Goal: Information Seeking & Learning: Learn about a topic

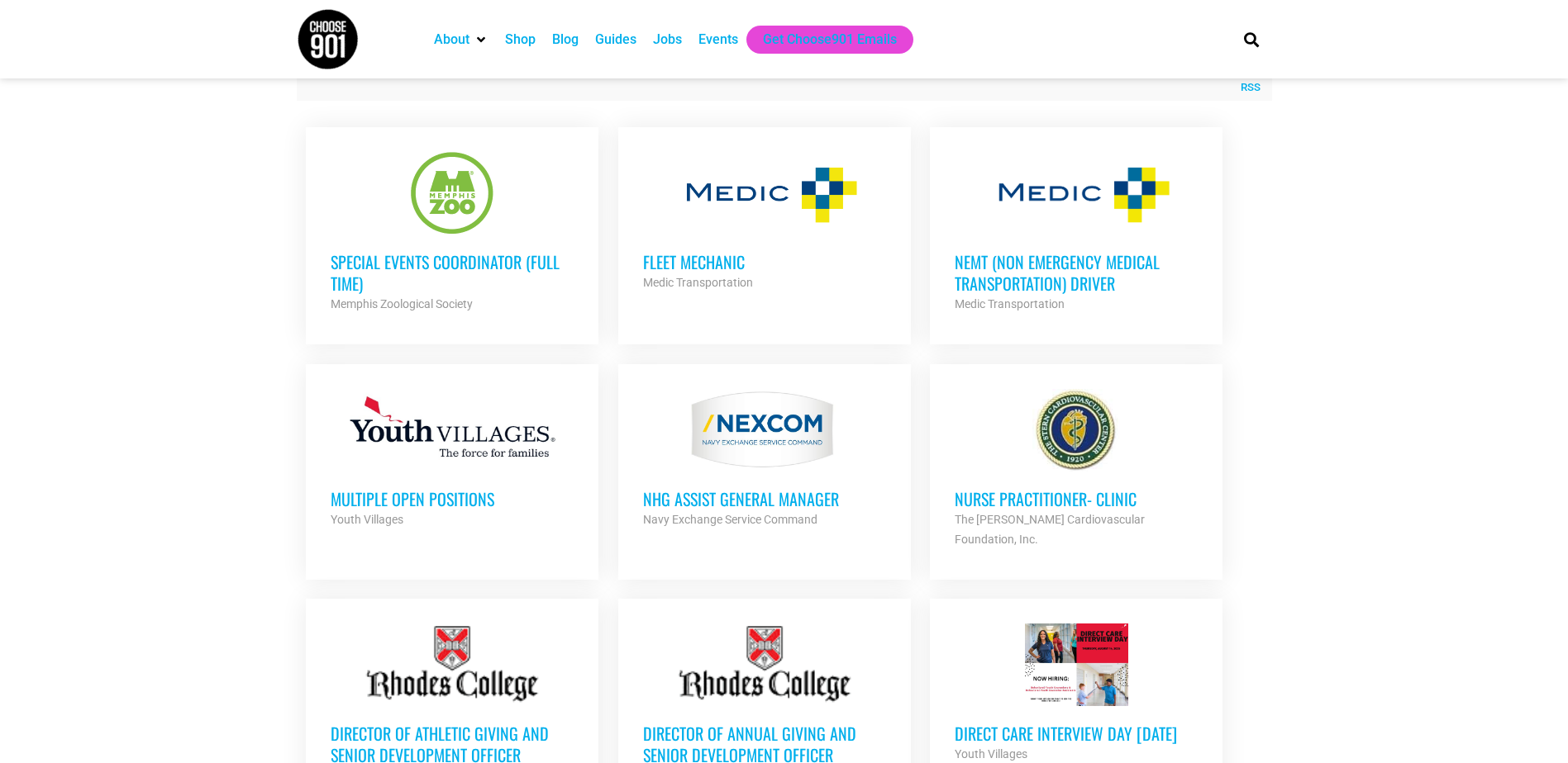
scroll to position [661, 0]
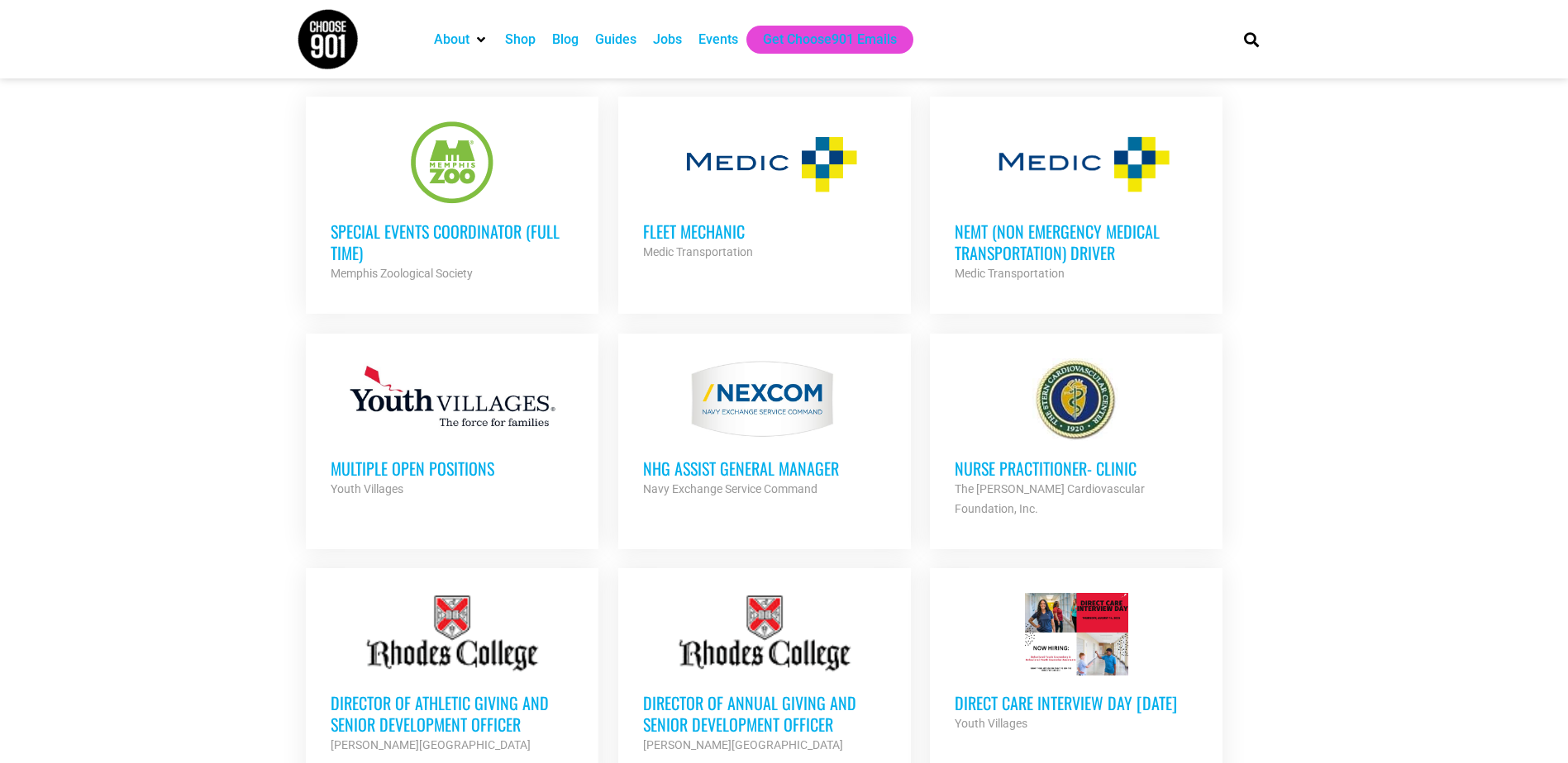
click at [360, 408] on div at bounding box center [452, 399] width 243 height 83
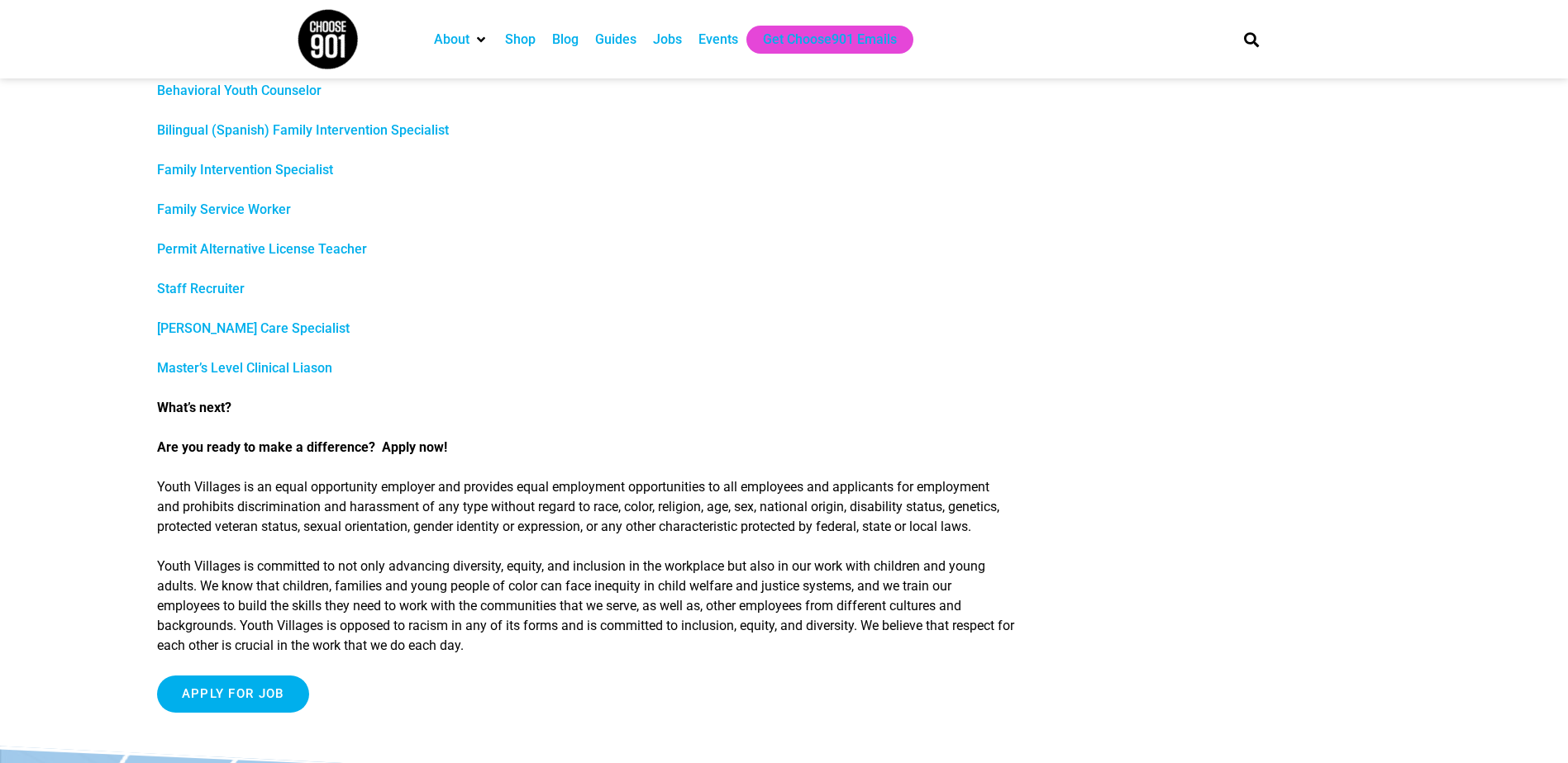
scroll to position [661, 0]
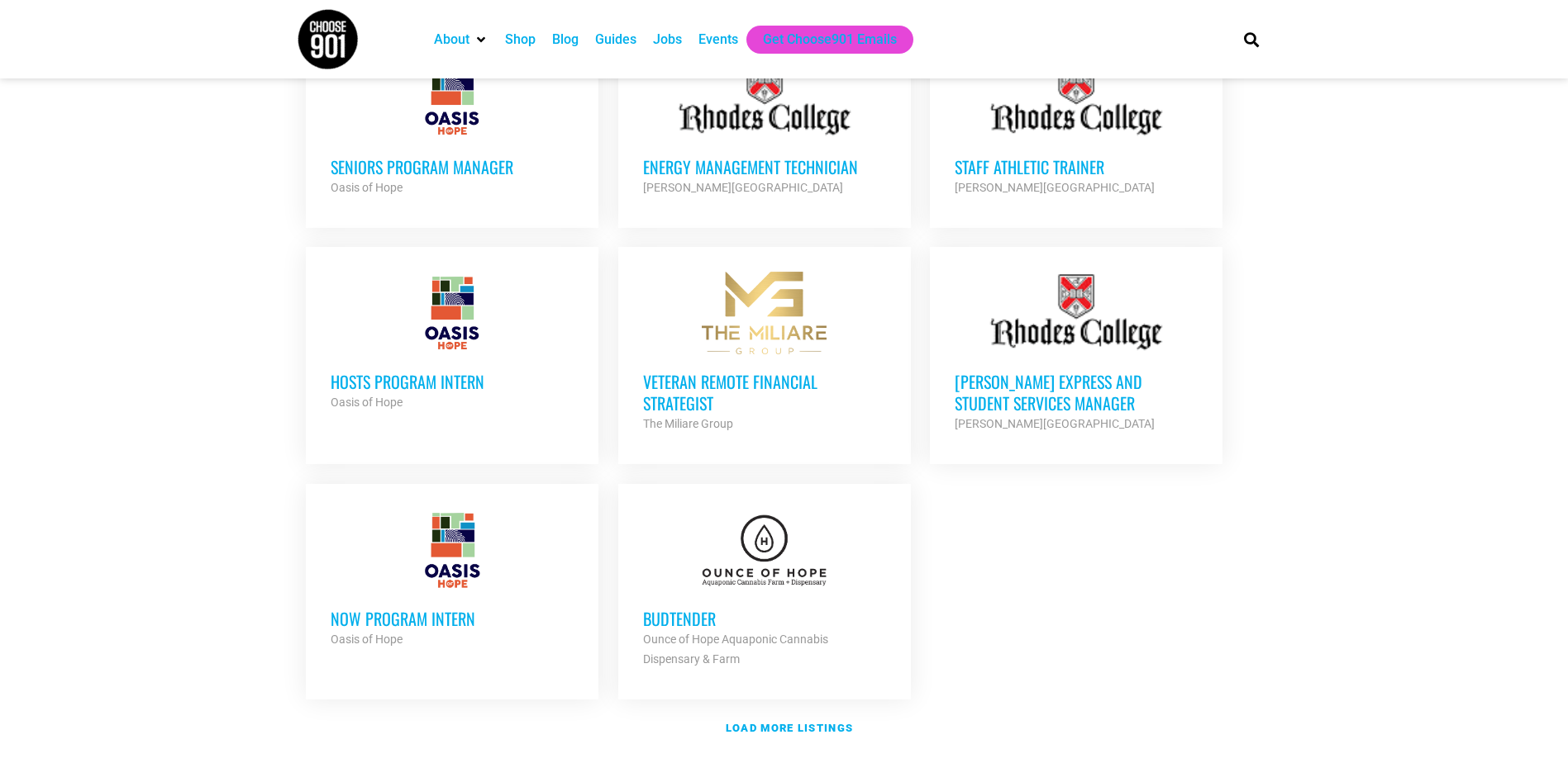
scroll to position [1817, 0]
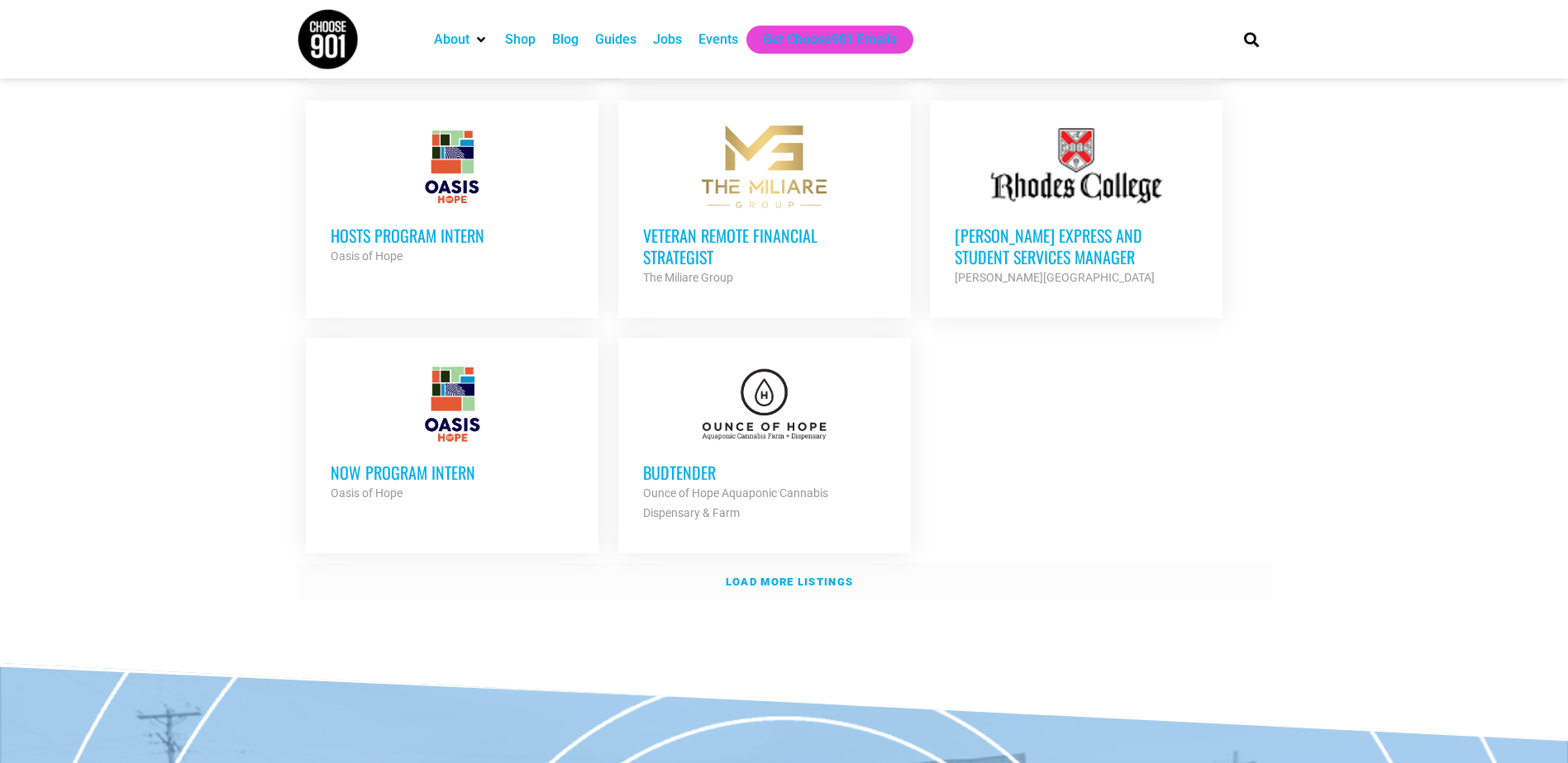
click at [761, 575] on strong "Load more listings" at bounding box center [789, 582] width 128 height 13
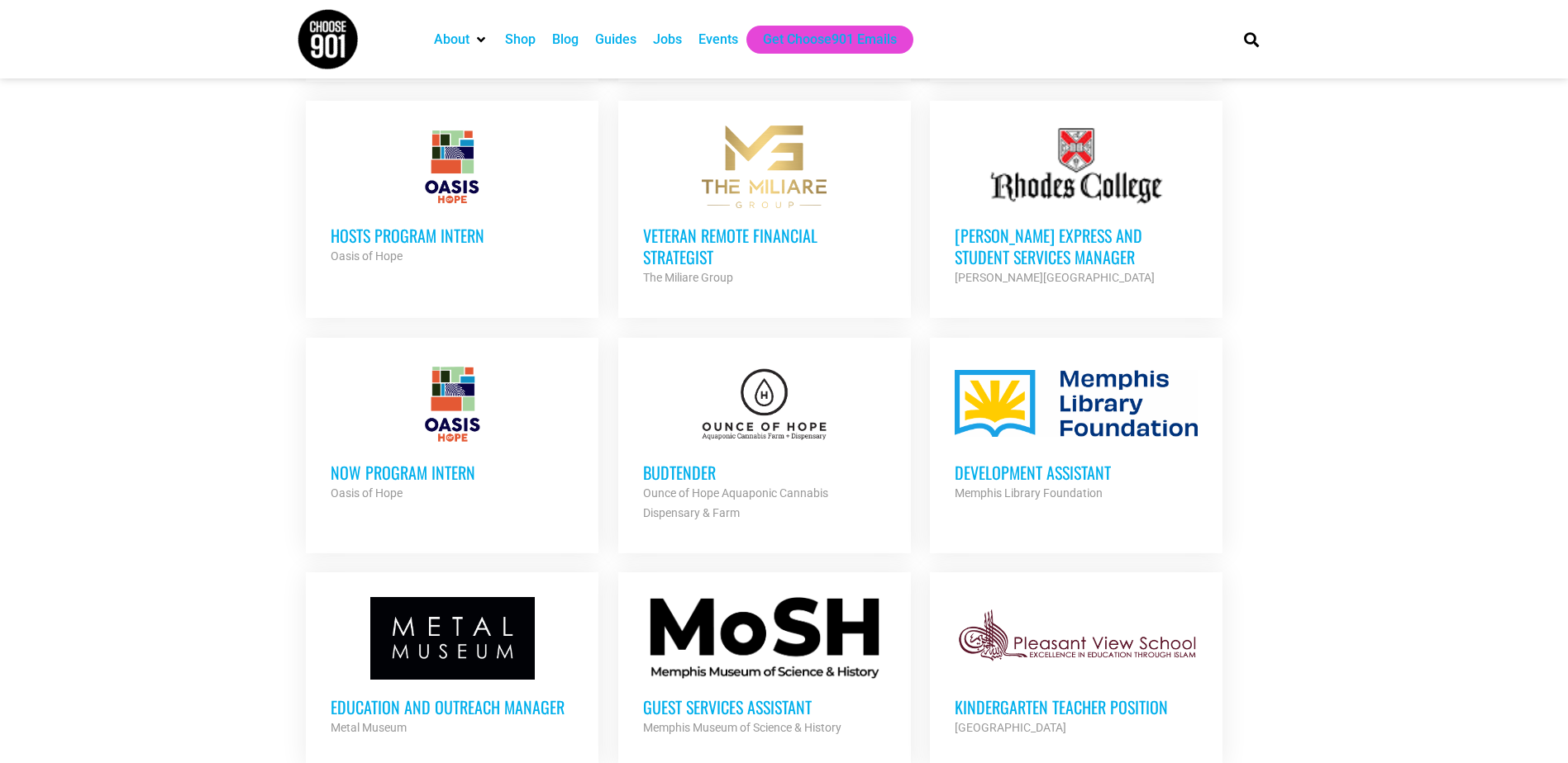
click at [402, 461] on h3 "NOW Program Intern" at bounding box center [452, 472] width 243 height 22
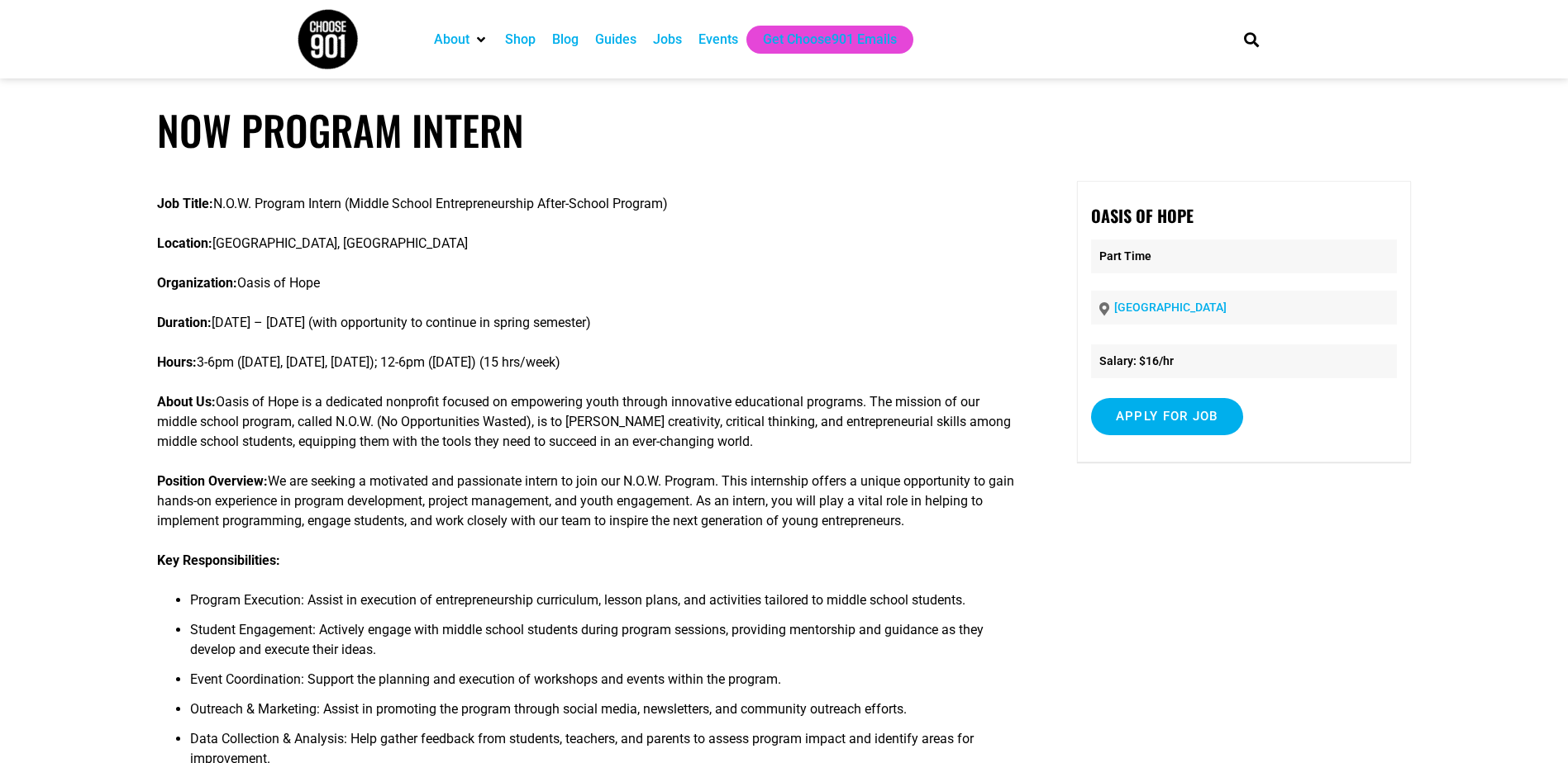
click at [4, 61] on section "About Contact Us Donate Shop Blog Guides Jobs Events Get Choose901 Emails Search" at bounding box center [784, 39] width 1568 height 78
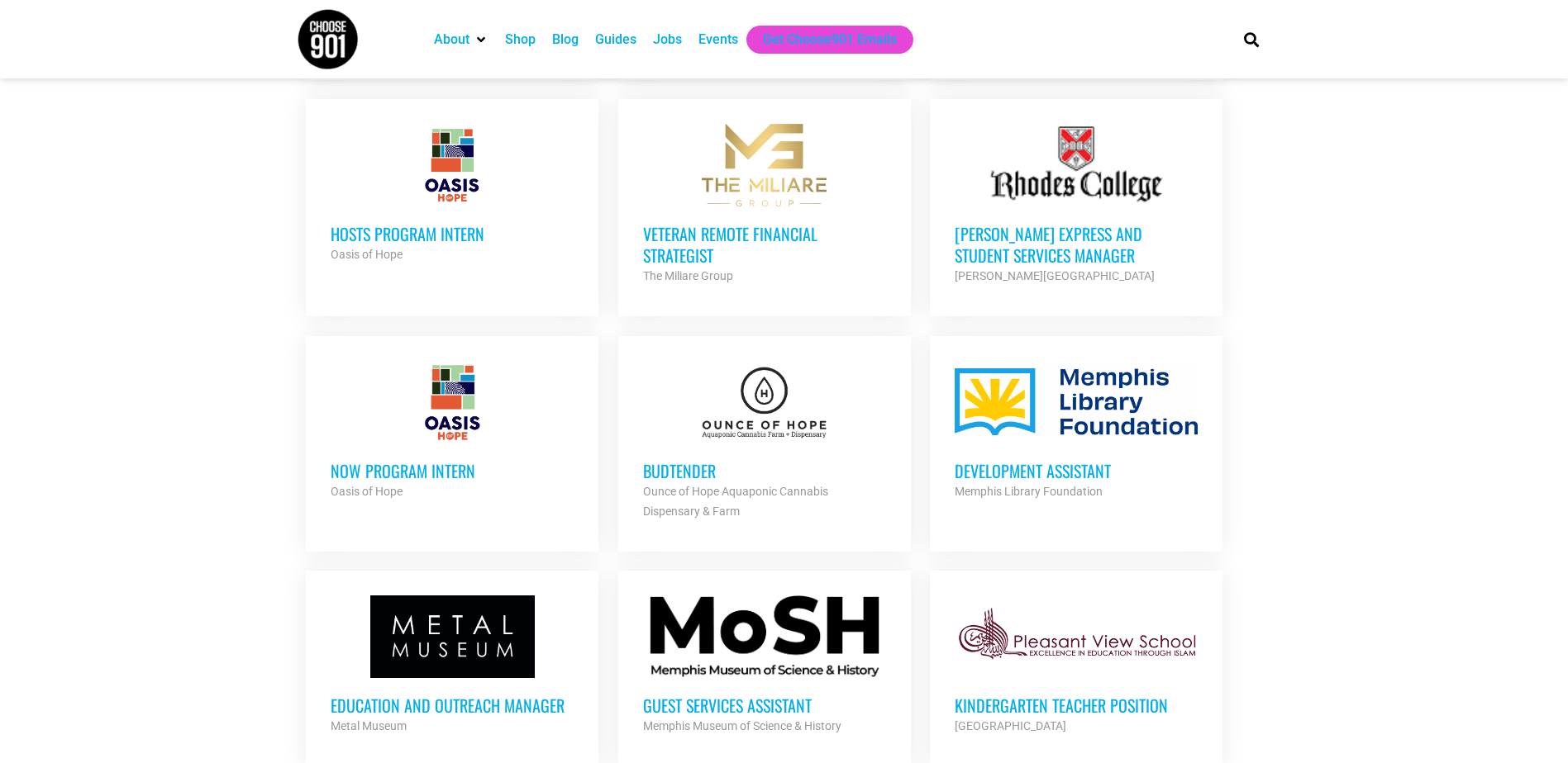
click at [781, 485] on strong "Ounce of Hope Aquaponic Cannabis Dispensary & Farm" at bounding box center [736, 501] width 185 height 33
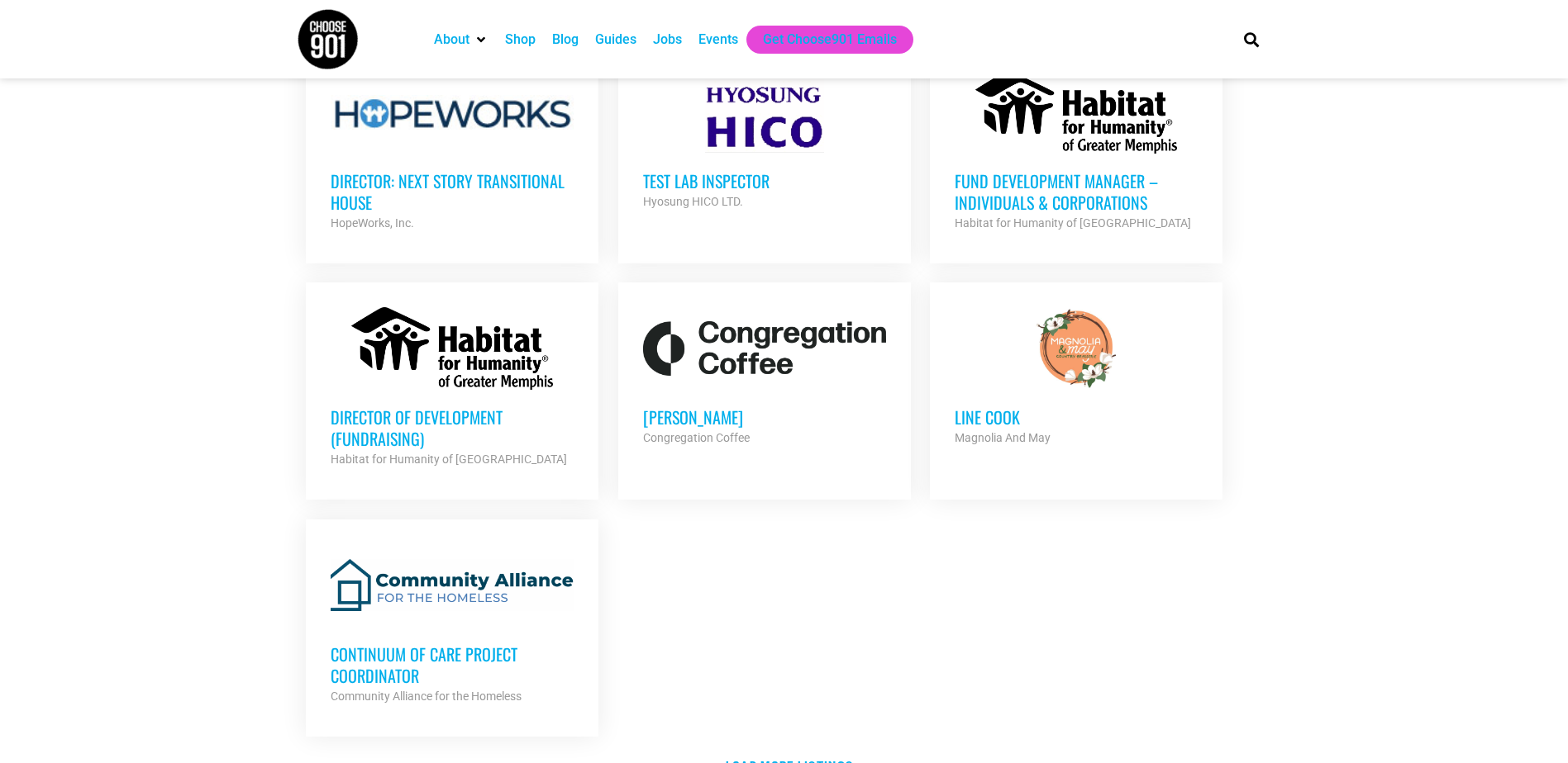
scroll to position [3390, 0]
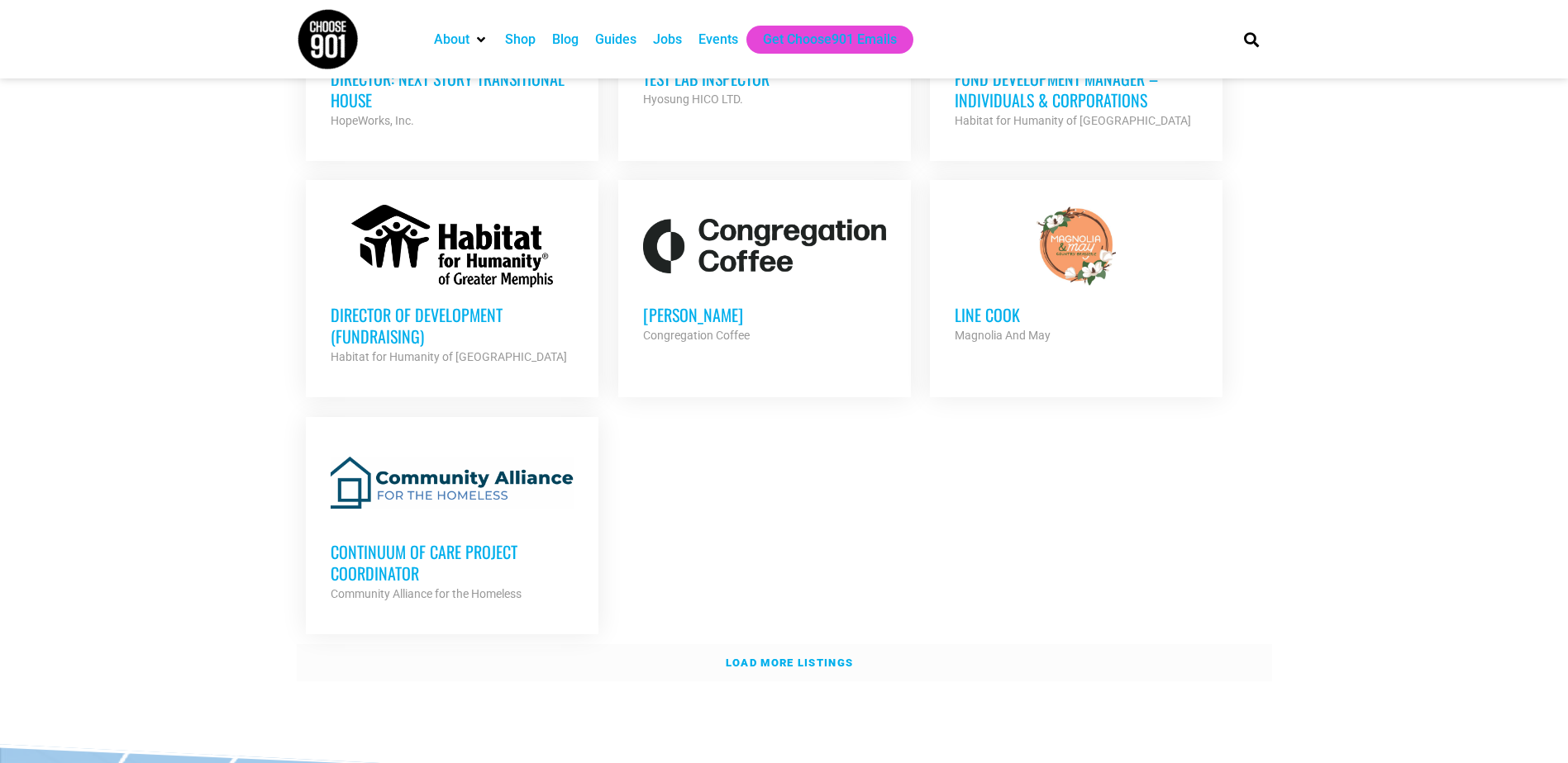
click at [769, 645] on link "Load more listings" at bounding box center [784, 663] width 975 height 38
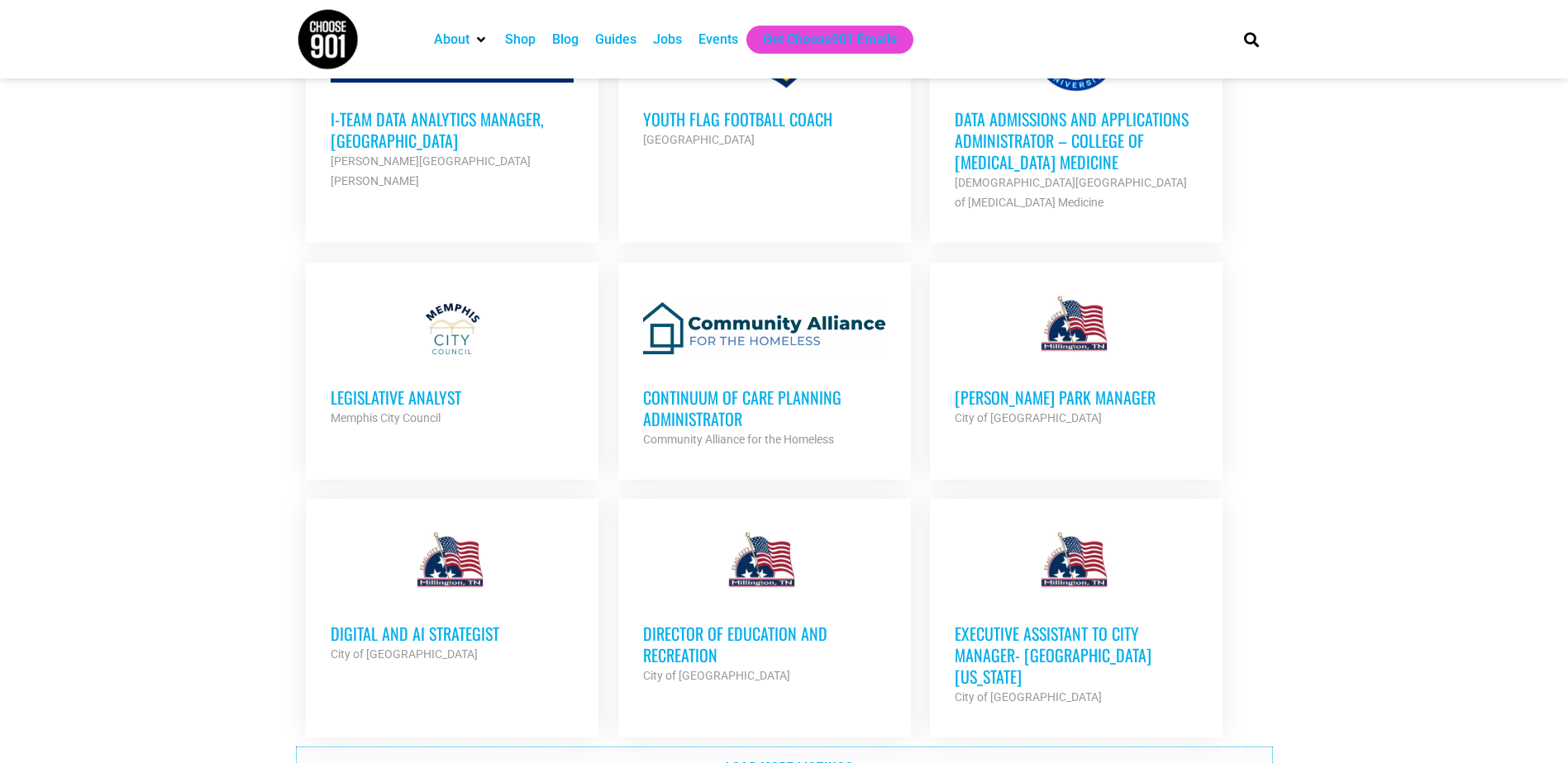
scroll to position [4877, 0]
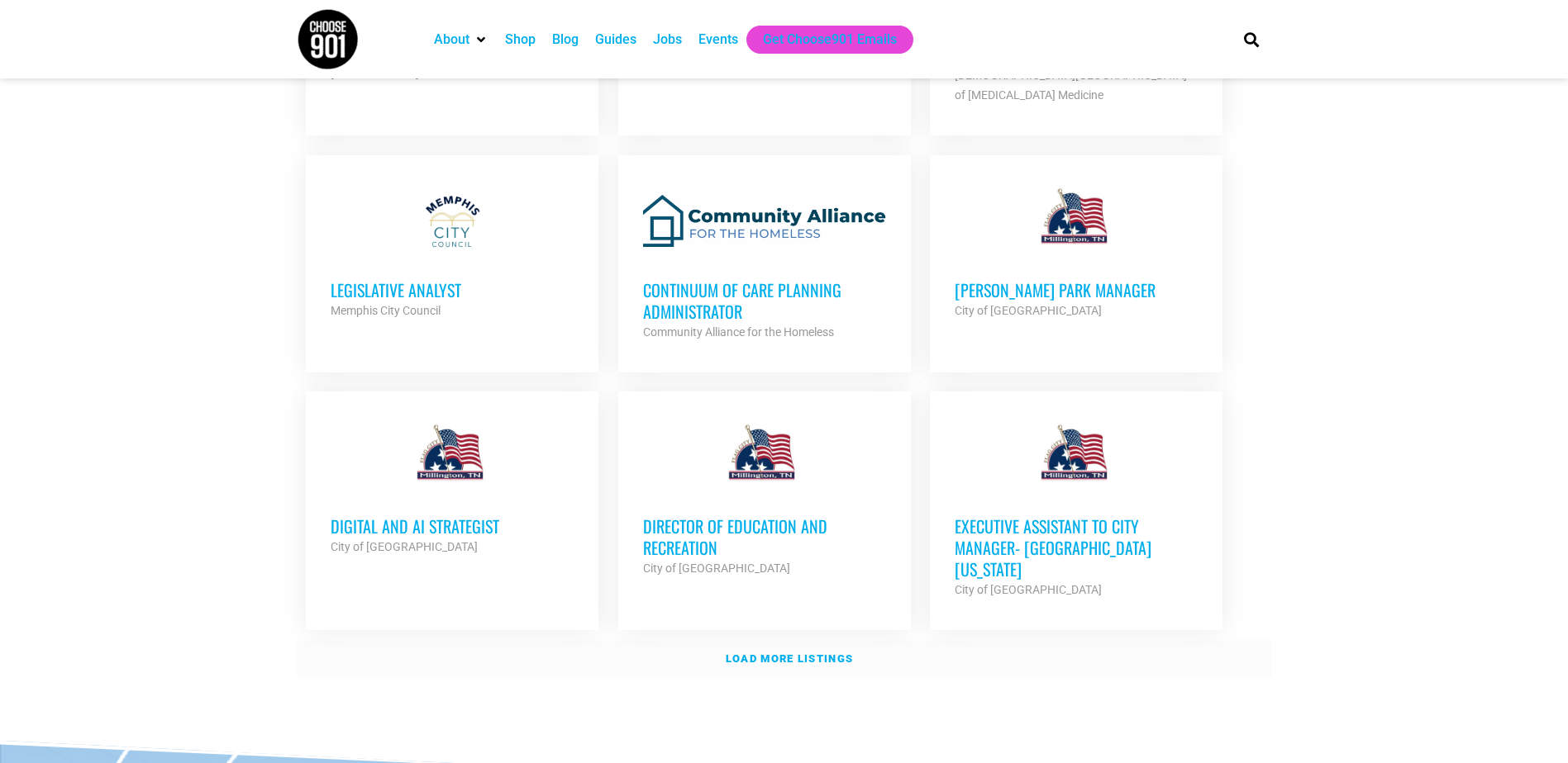
click at [849, 653] on strong "Load more listings" at bounding box center [789, 659] width 128 height 13
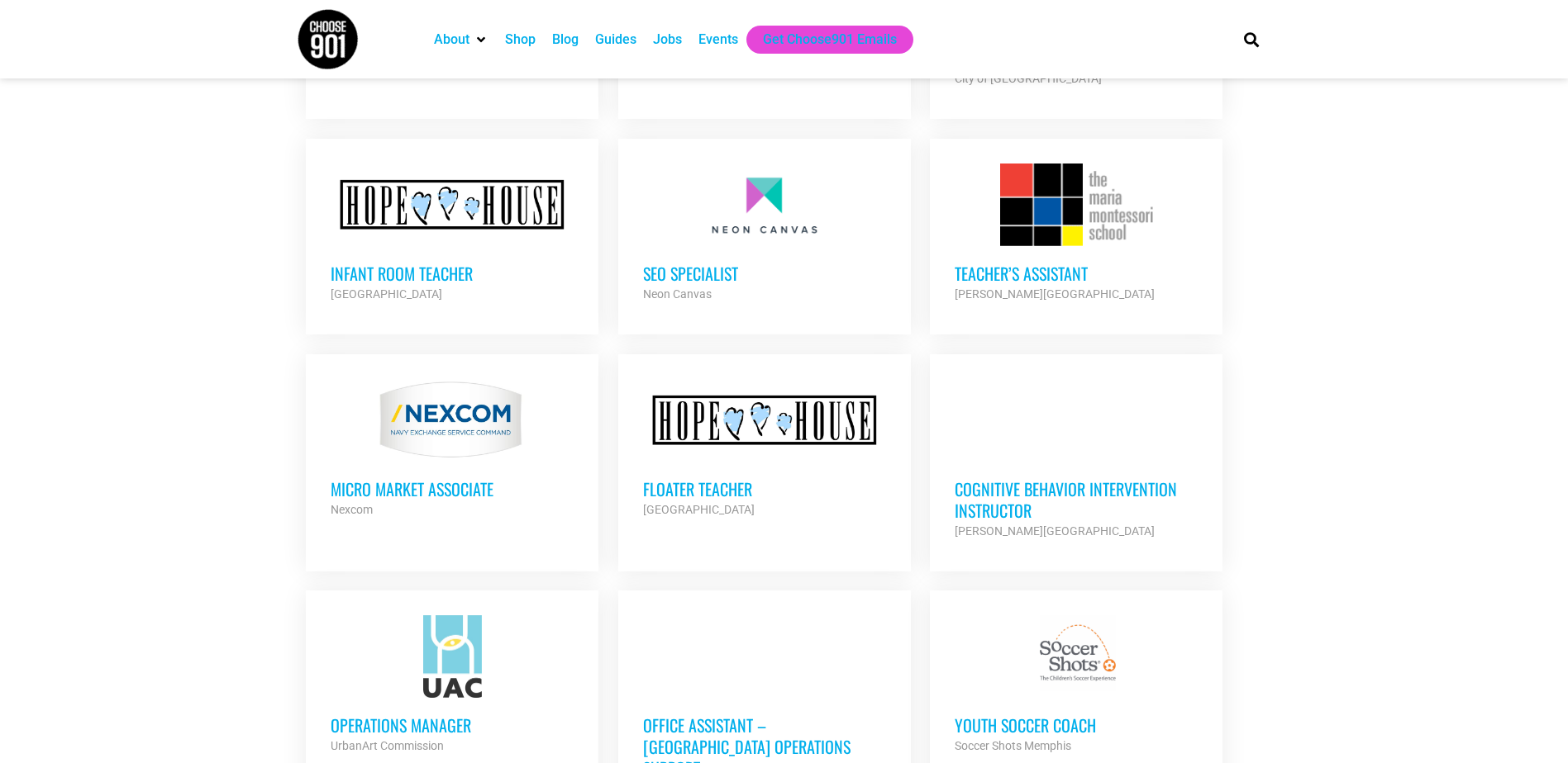
scroll to position [5455, 0]
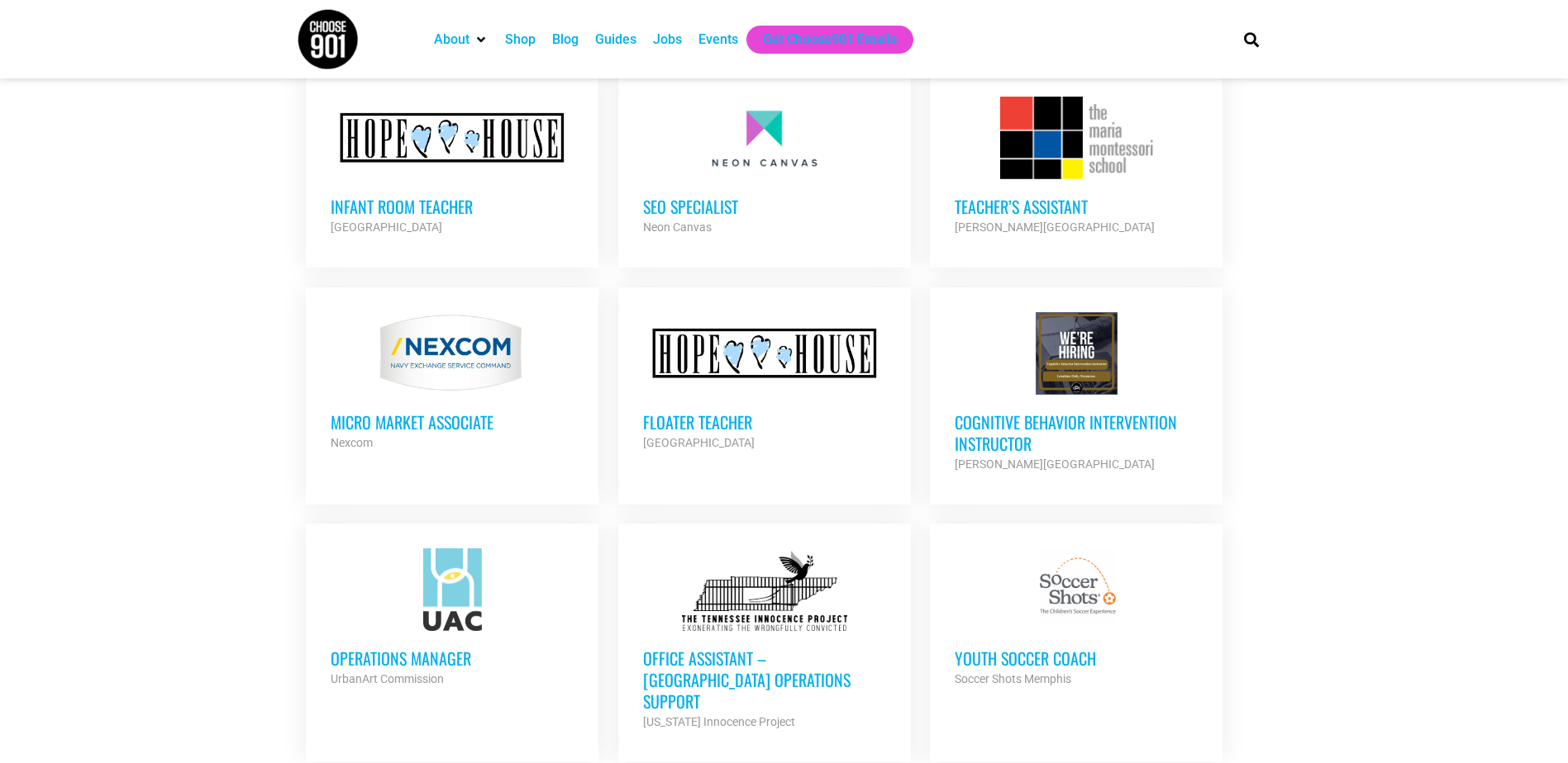
click at [480, 411] on h3 "Micro Market Associate" at bounding box center [452, 422] width 243 height 22
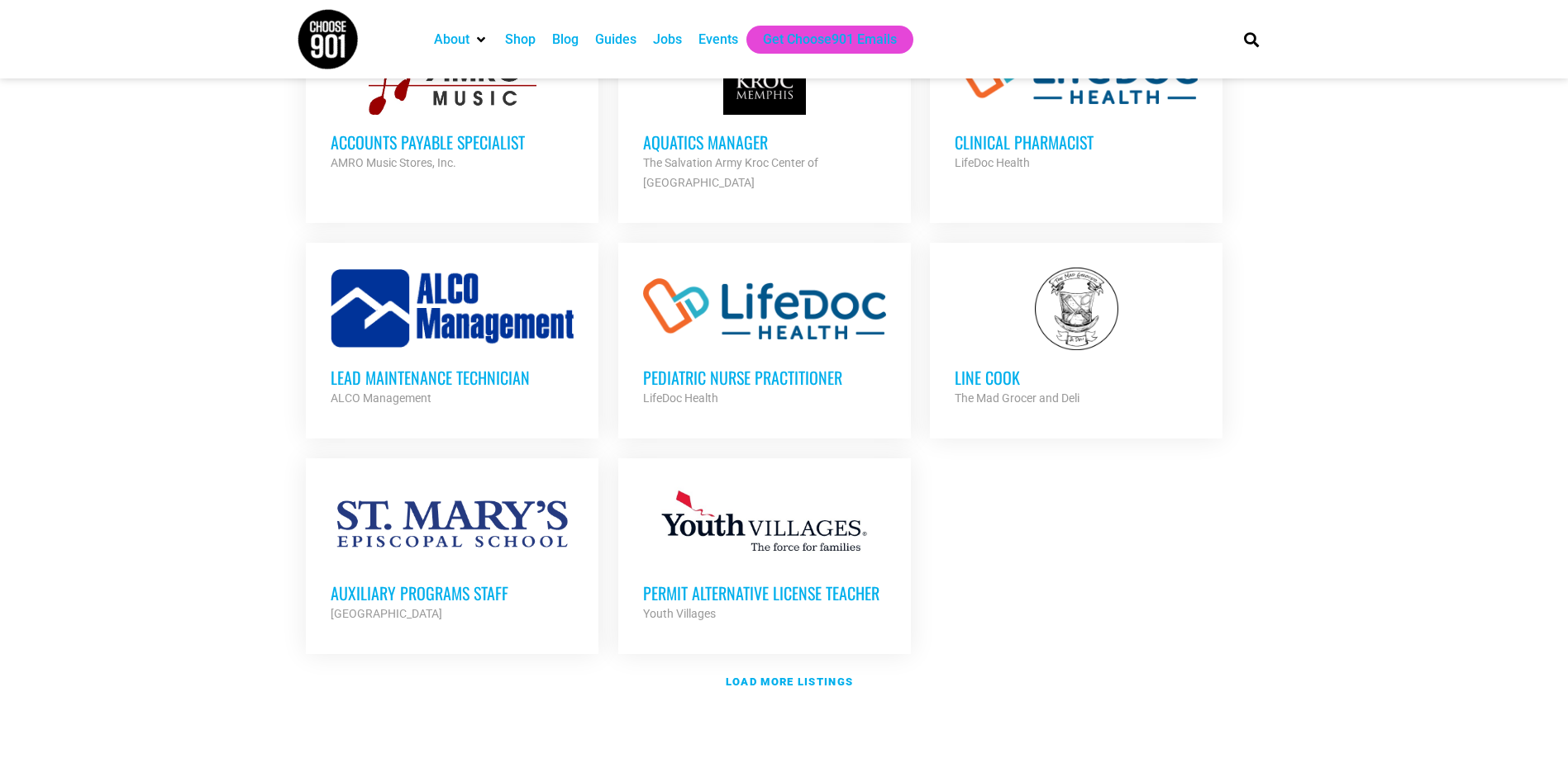
scroll to position [6446, 0]
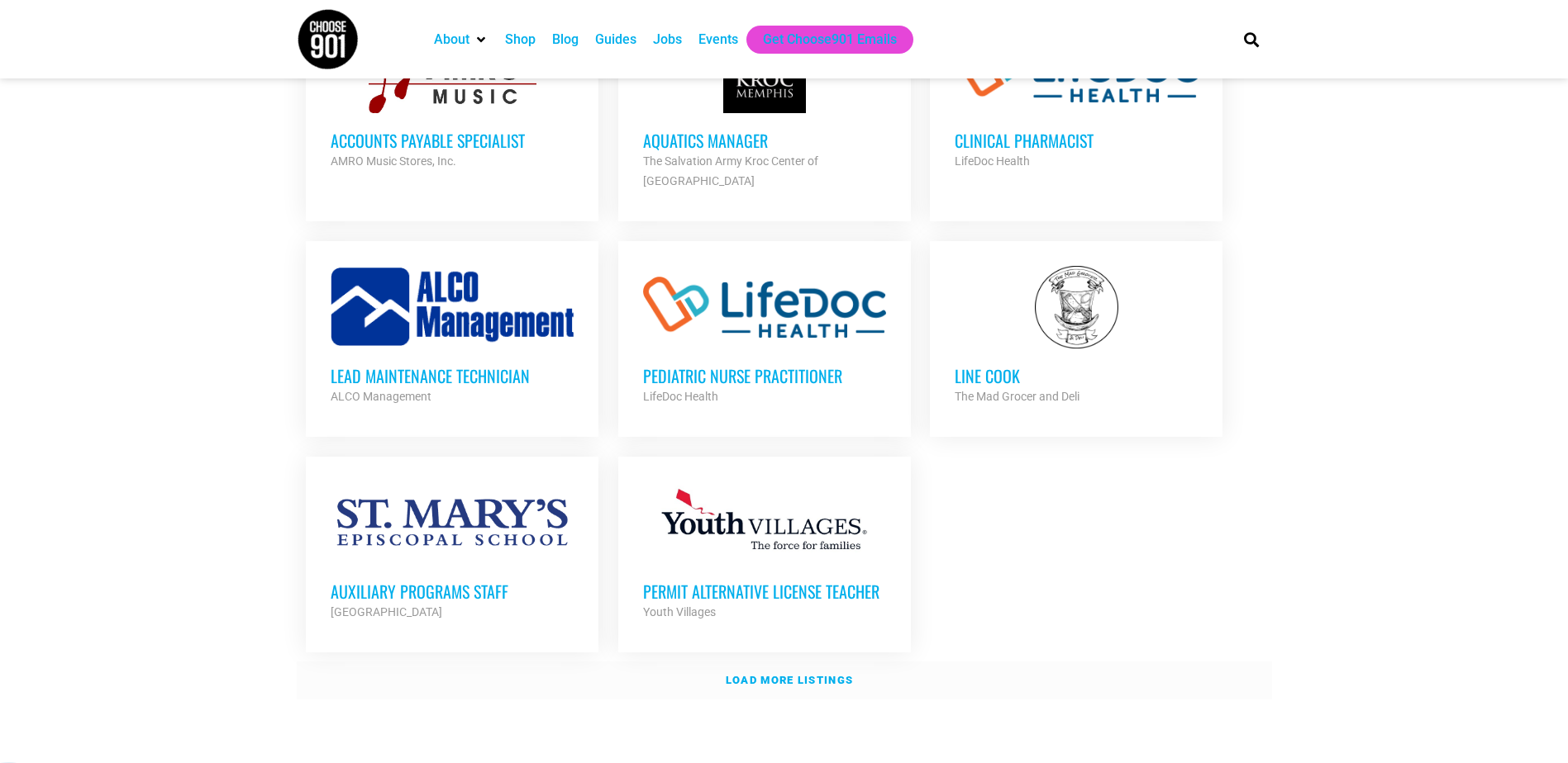
click at [790, 674] on strong "Load more listings" at bounding box center [789, 680] width 128 height 13
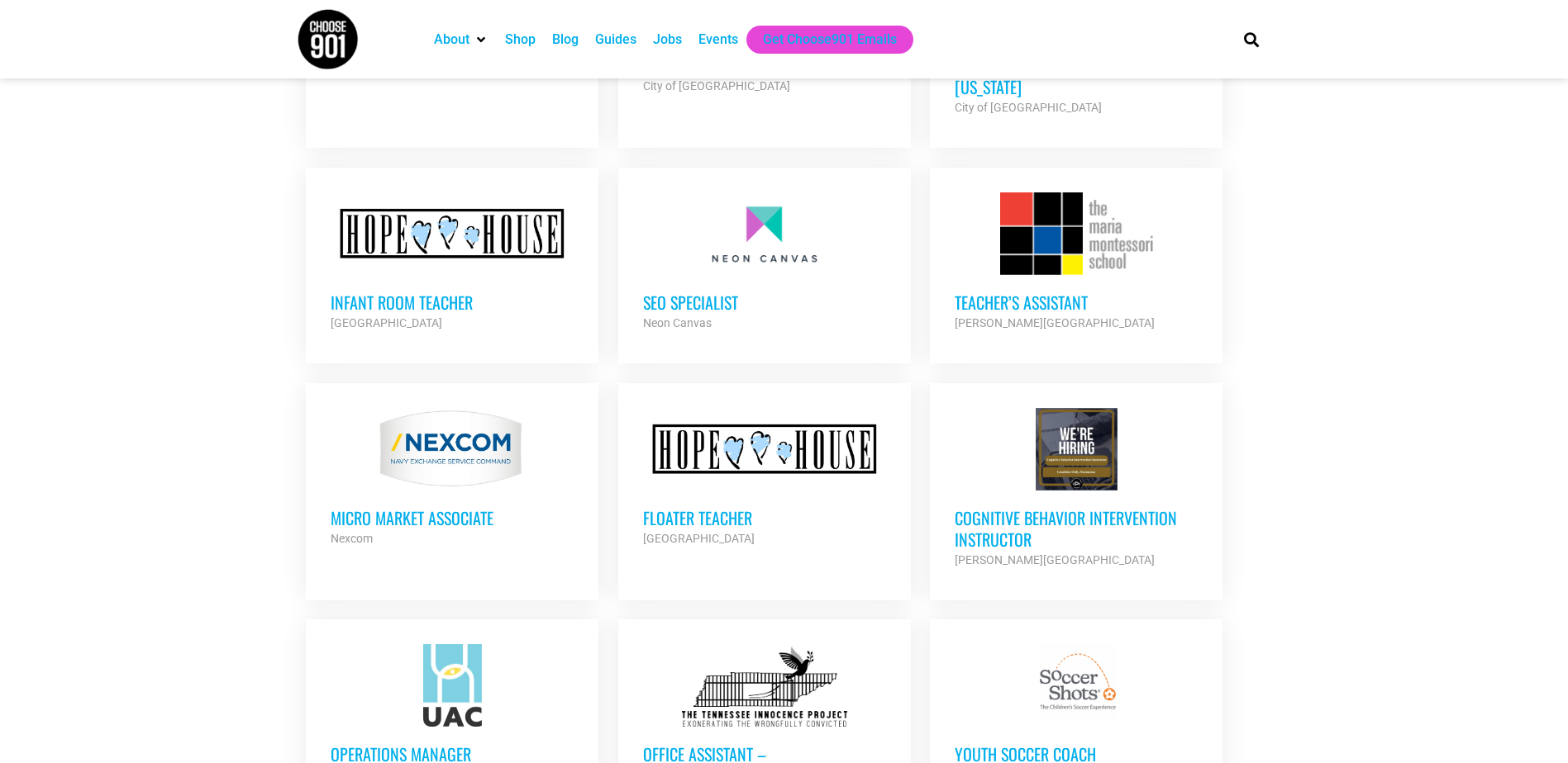
scroll to position [5207, 0]
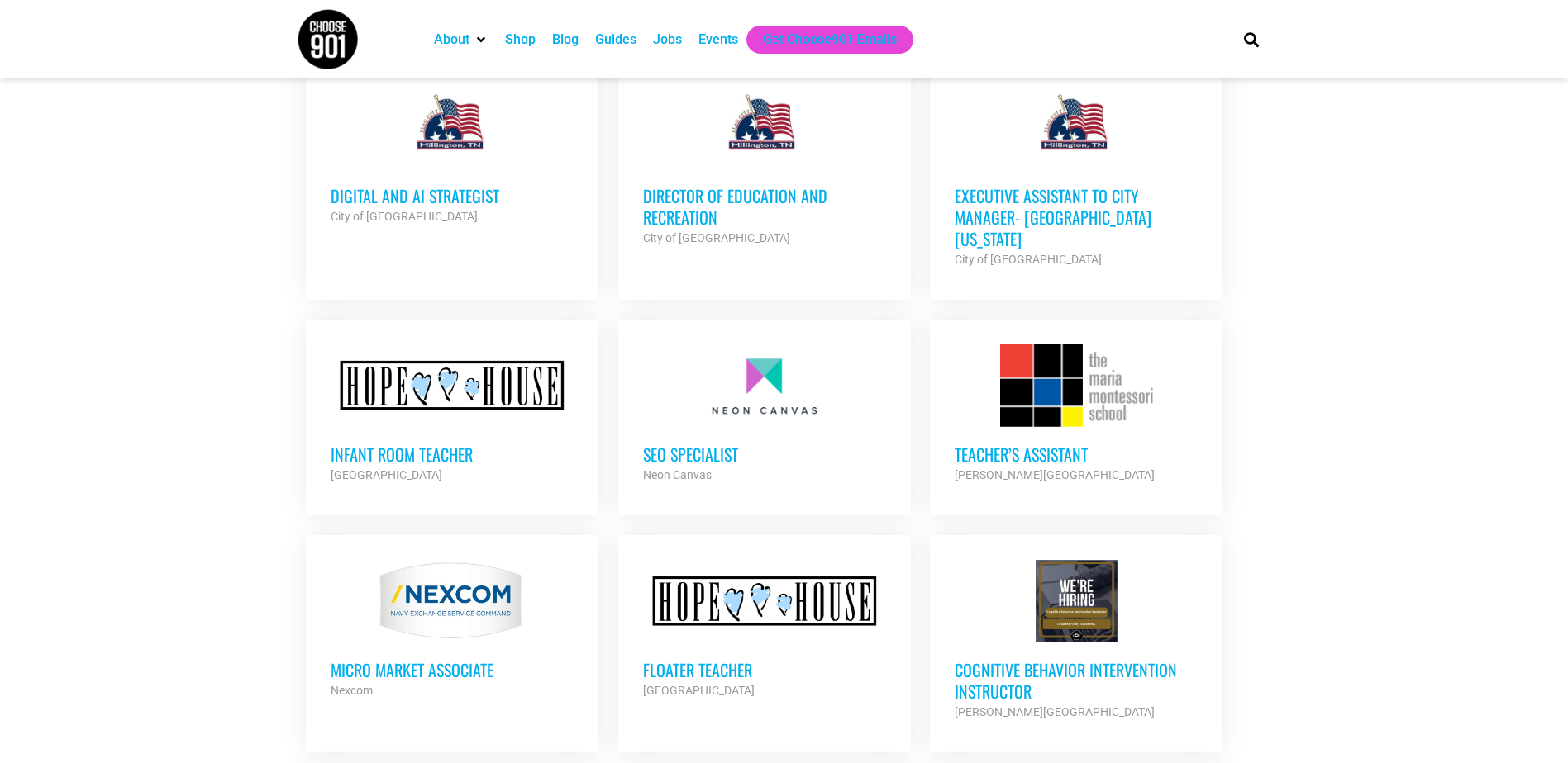
click at [722, 443] on h3 "SEO Specialist" at bounding box center [764, 454] width 243 height 22
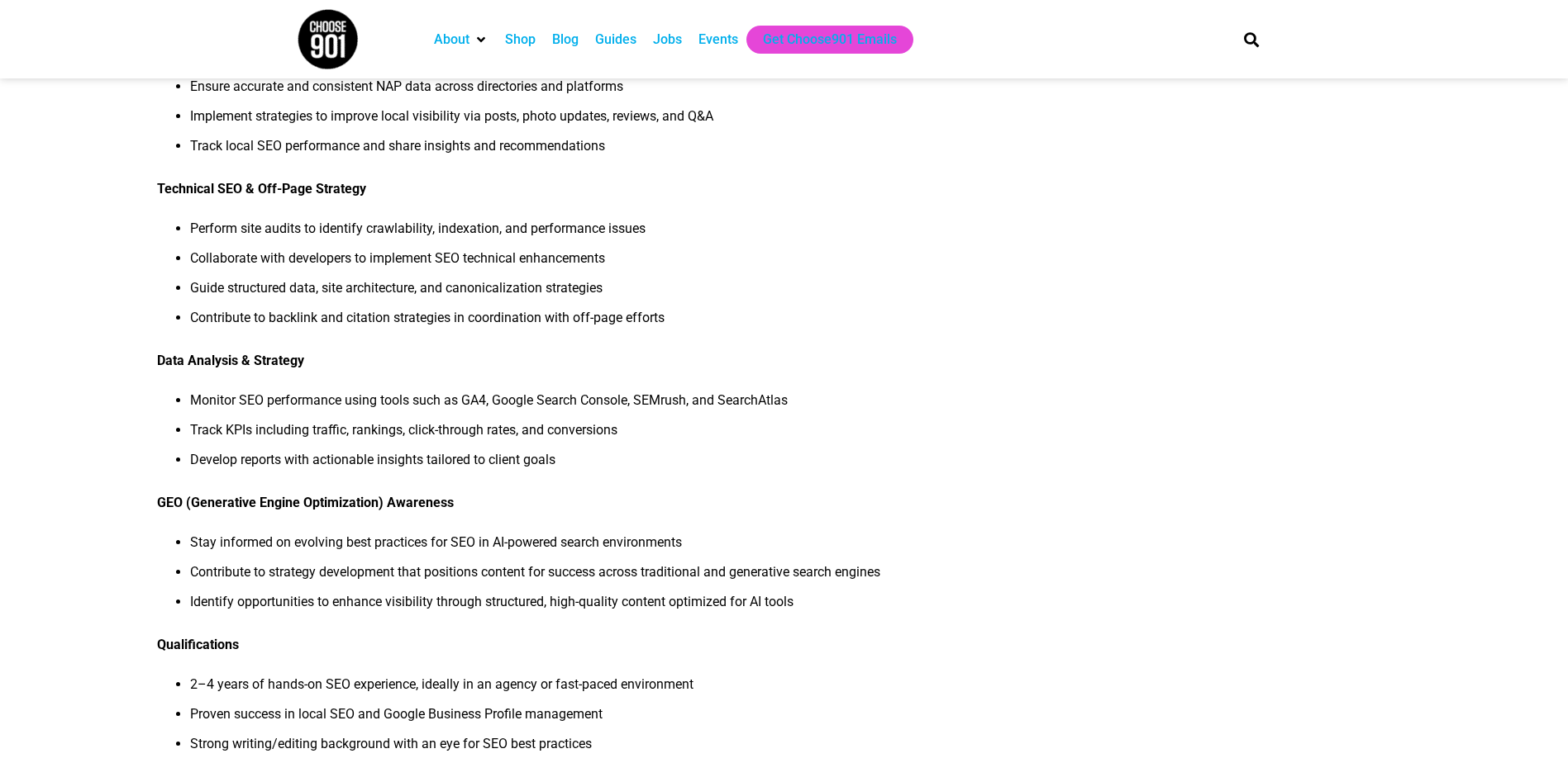
scroll to position [661, 0]
